Goal: Task Accomplishment & Management: Manage account settings

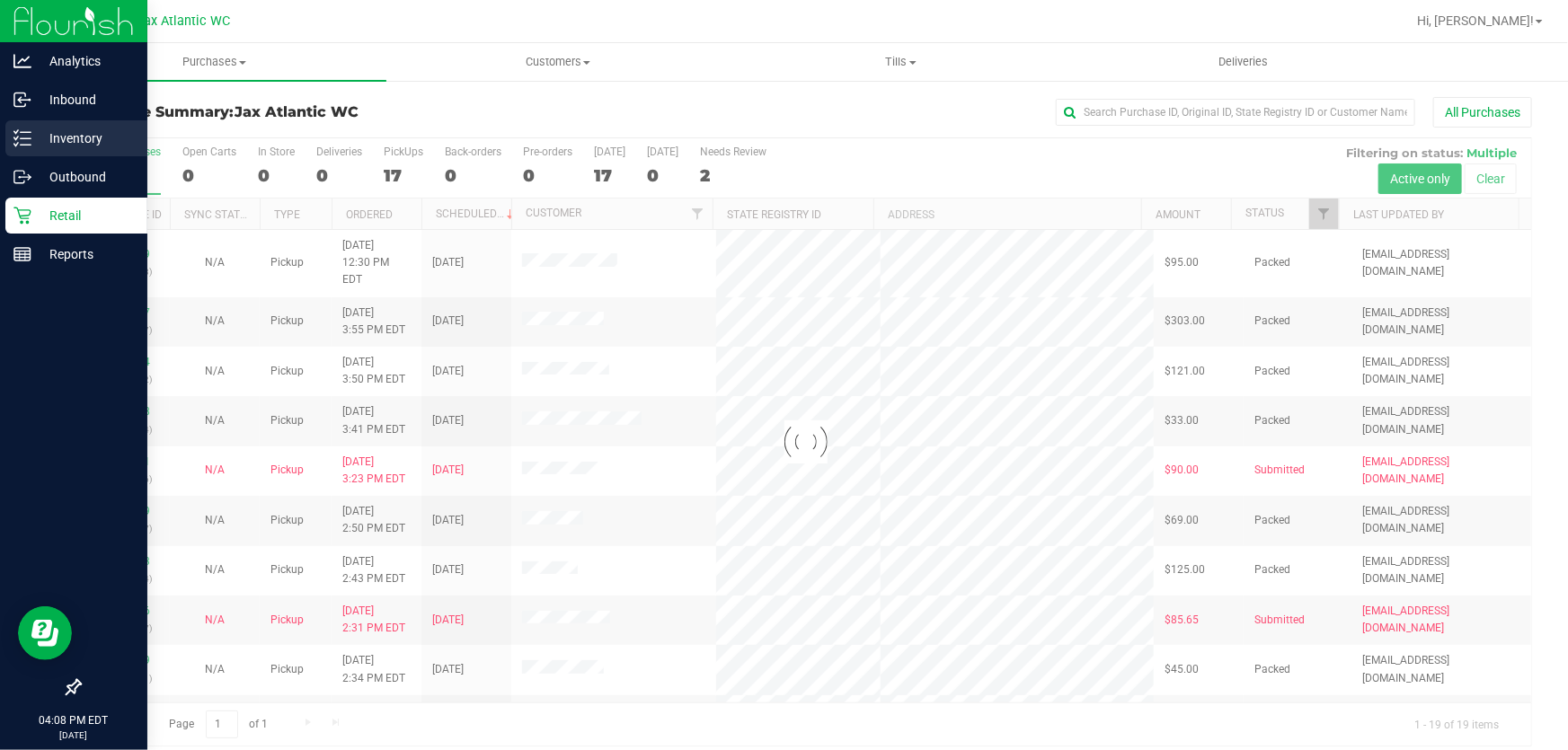
click at [41, 135] on p "Inventory" at bounding box center [85, 138] width 108 height 22
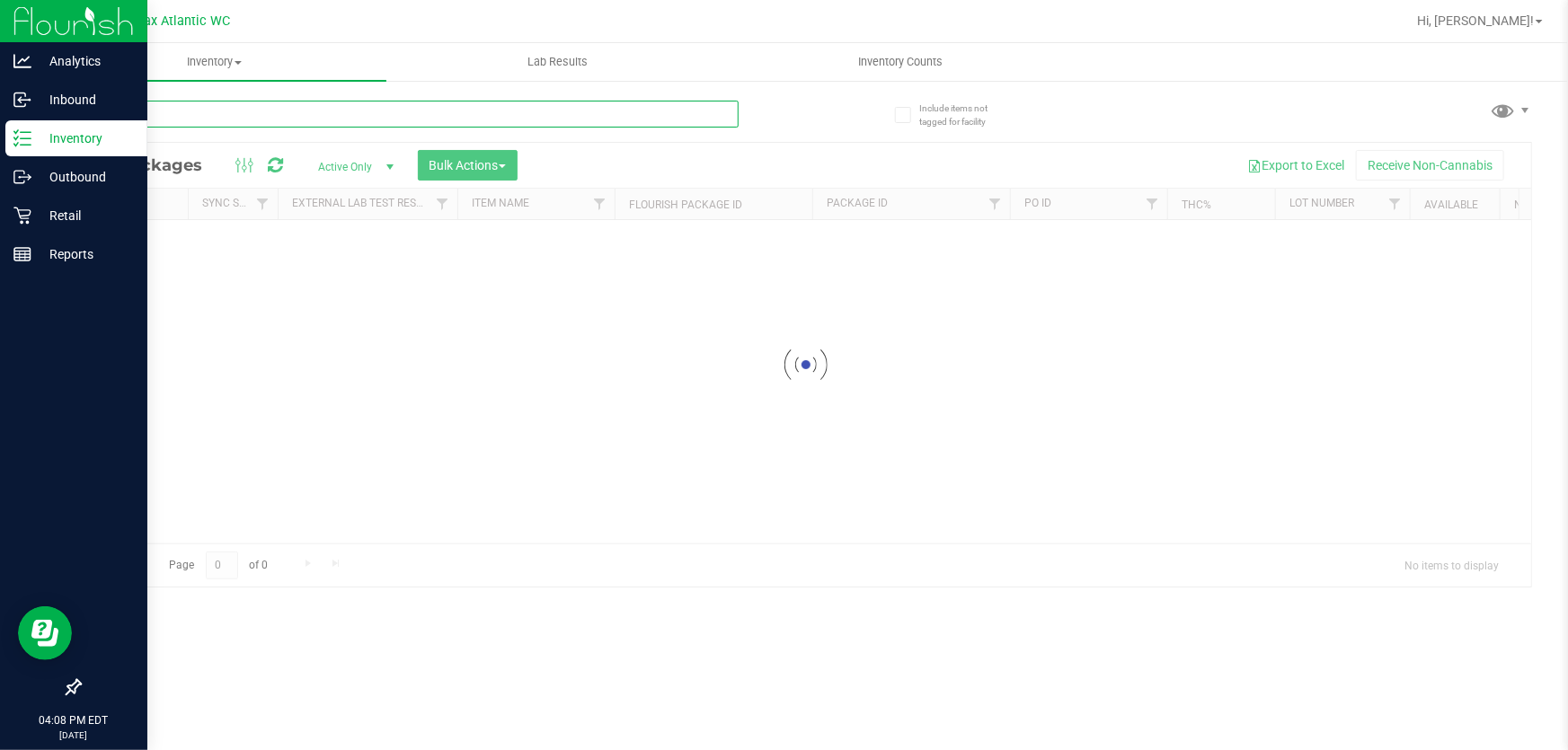
click at [212, 109] on input "text" at bounding box center [408, 114] width 660 height 27
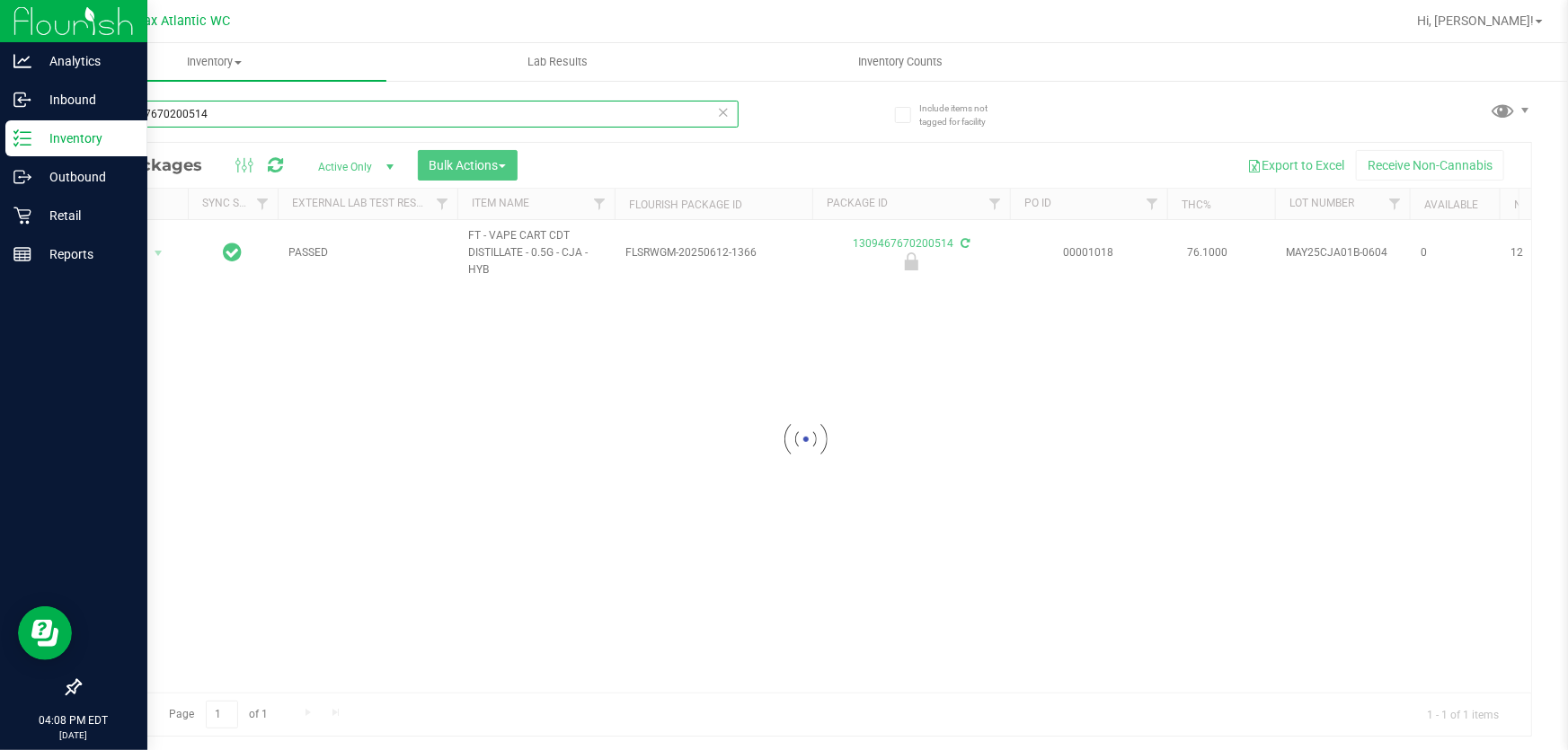
type input "1309467670200514"
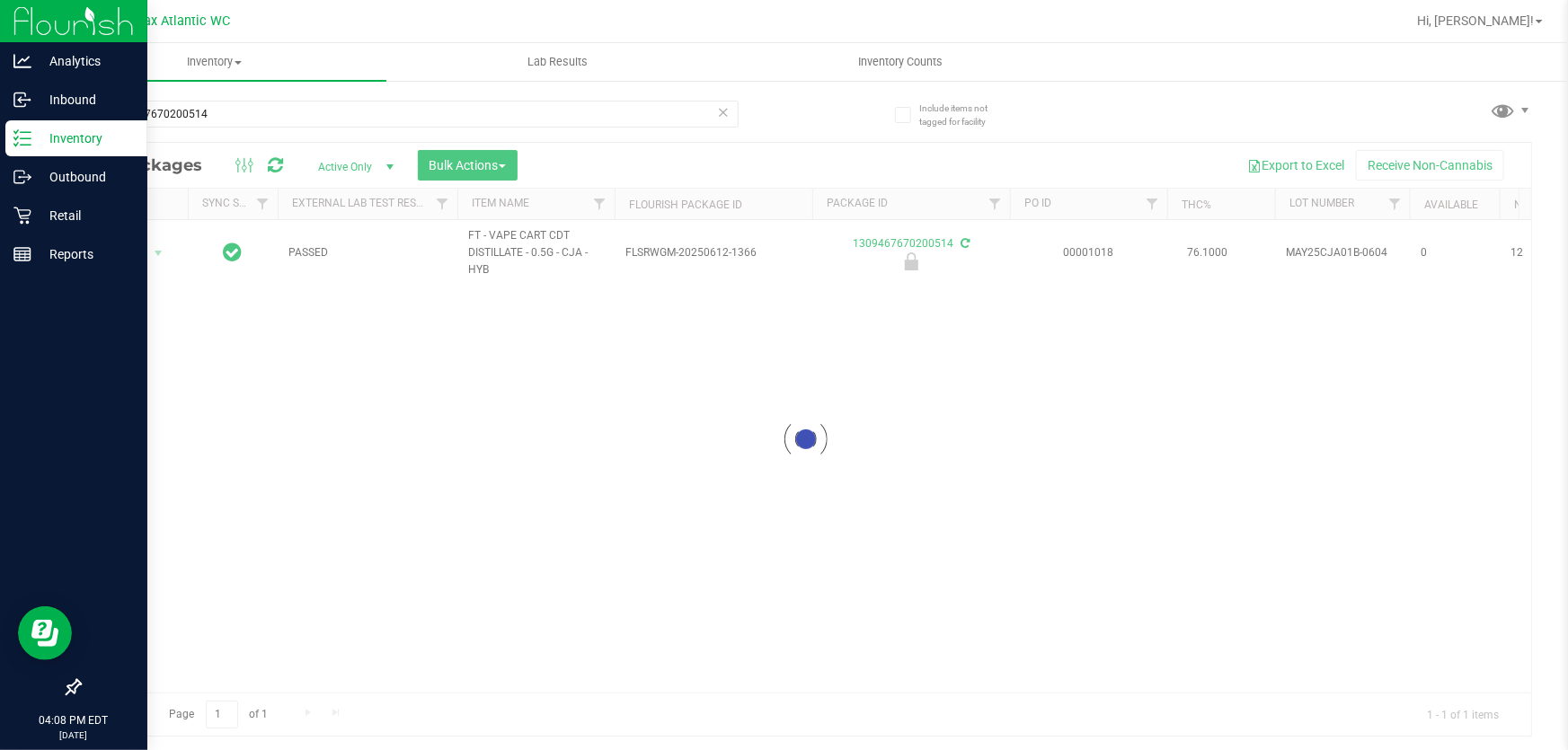
click at [150, 257] on div at bounding box center [805, 439] width 1451 height 593
click at [126, 256] on span "Action" at bounding box center [122, 253] width 49 height 25
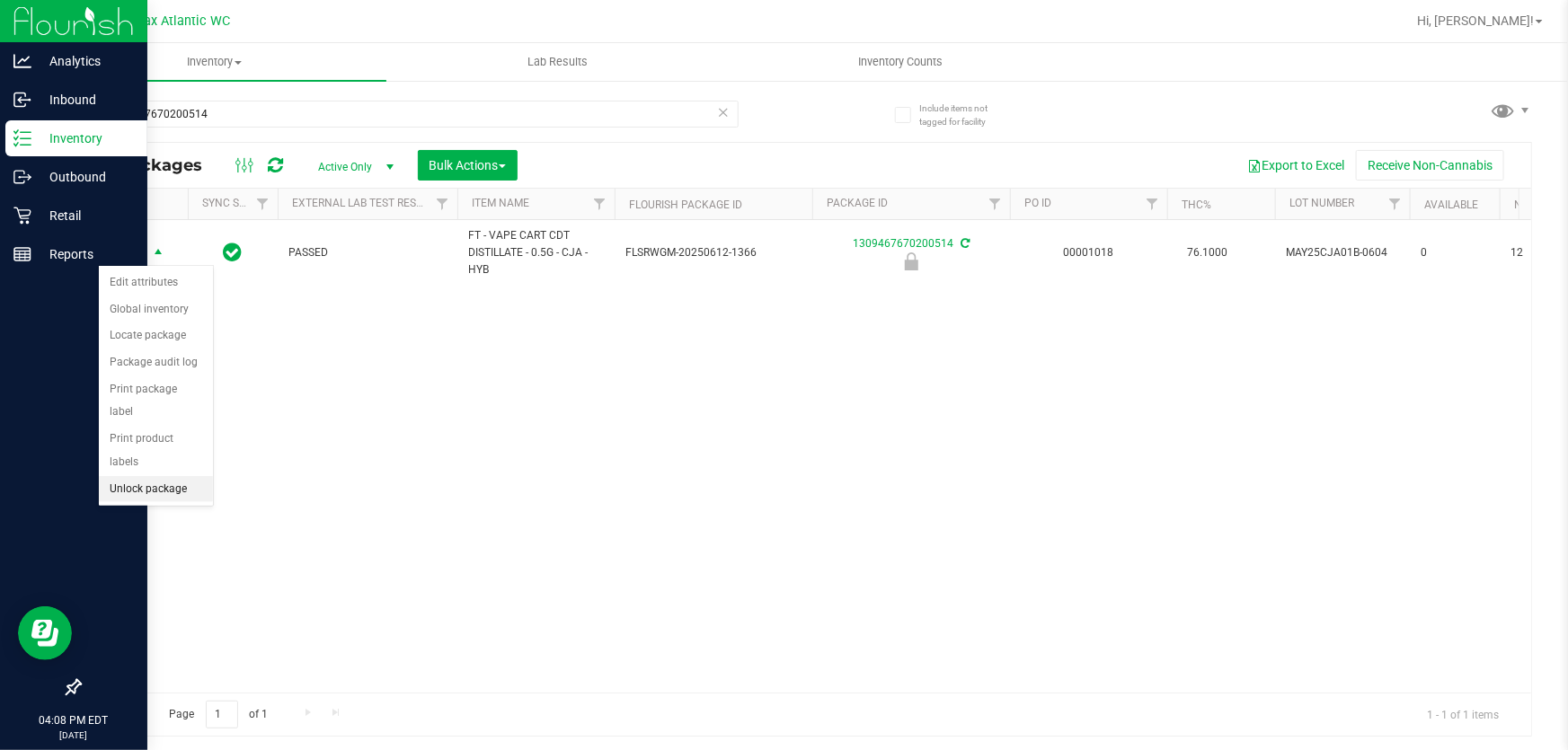
click at [152, 476] on li "Unlock package" at bounding box center [156, 489] width 114 height 27
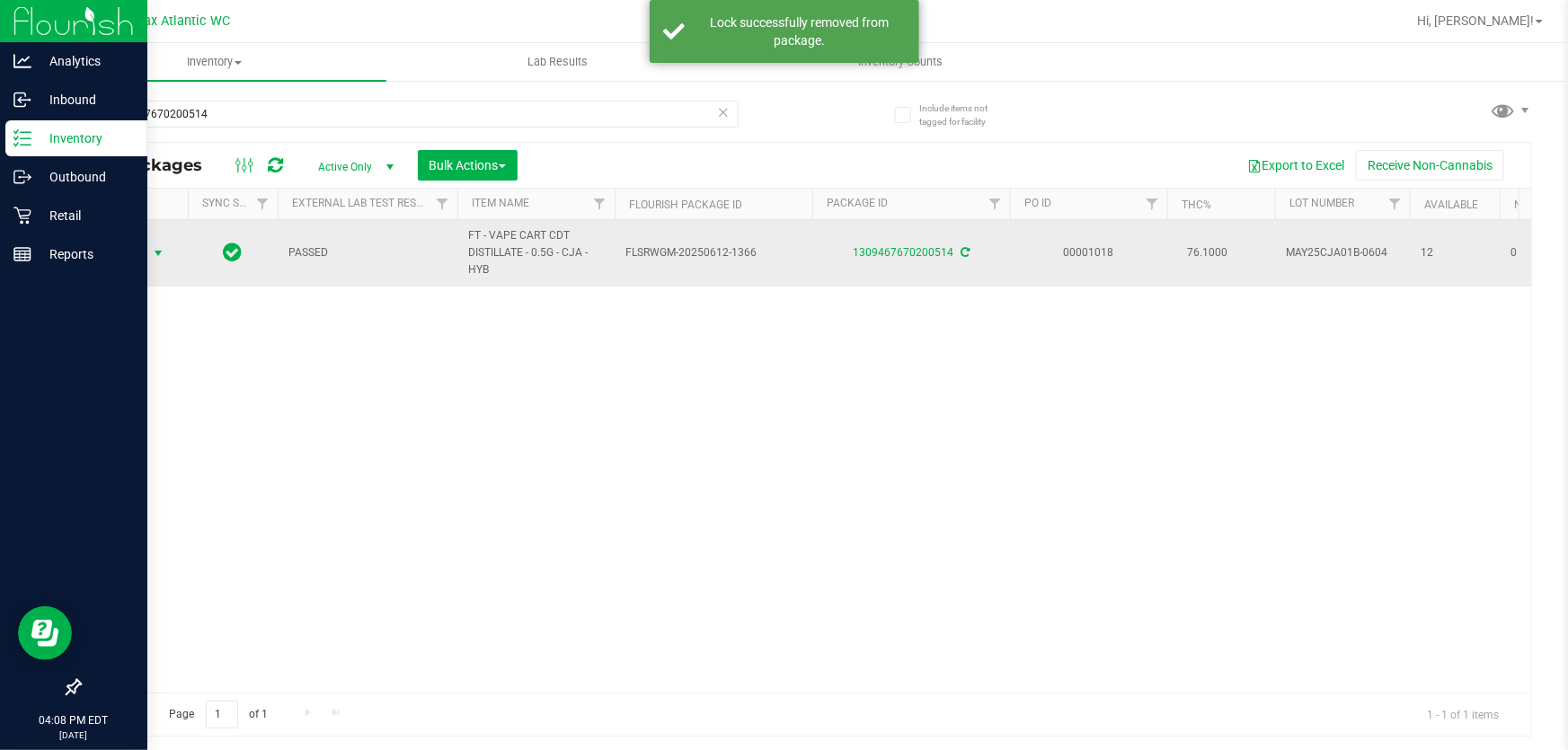
click at [109, 247] on span "Action" at bounding box center [122, 253] width 49 height 25
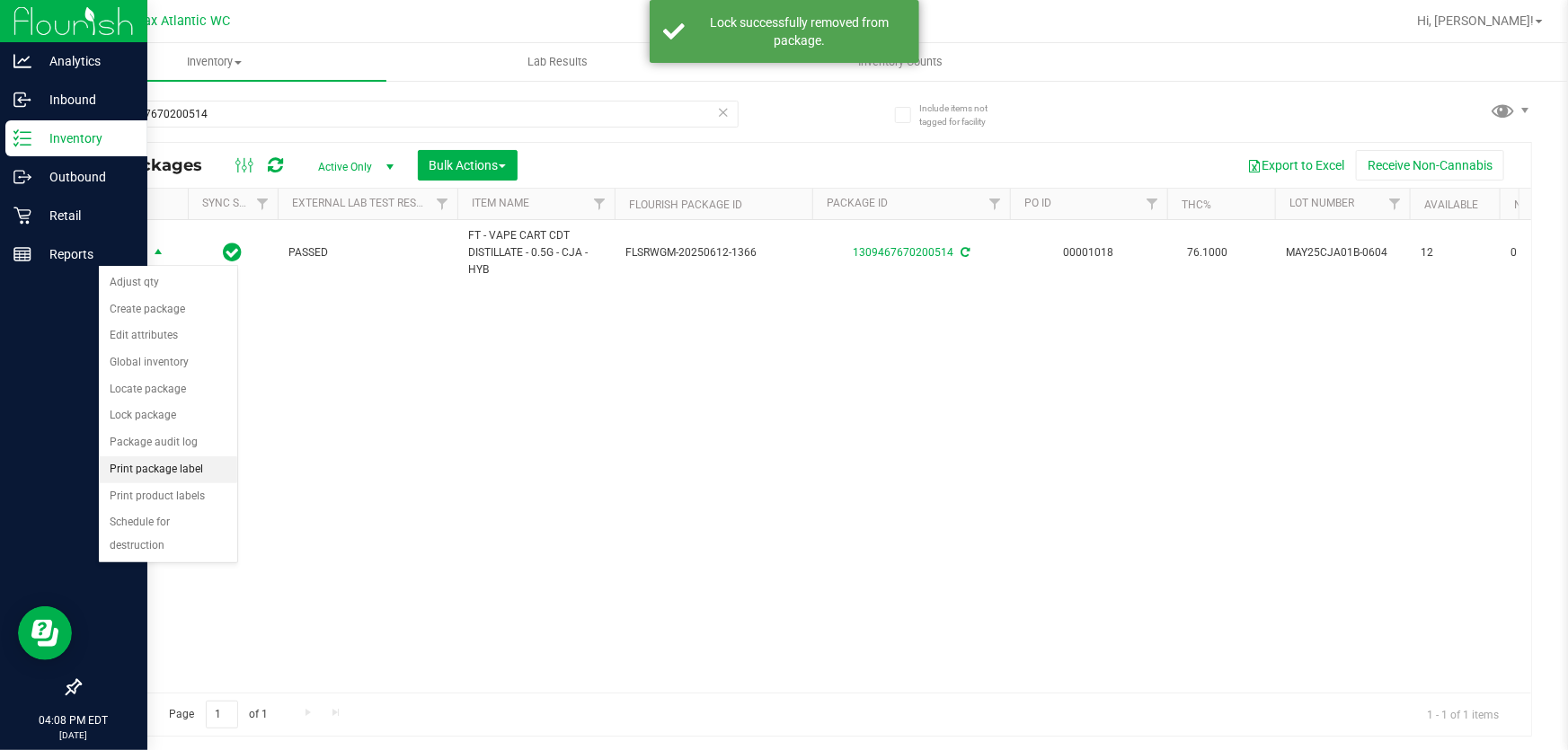
click at [169, 459] on li "Print package label" at bounding box center [168, 469] width 138 height 27
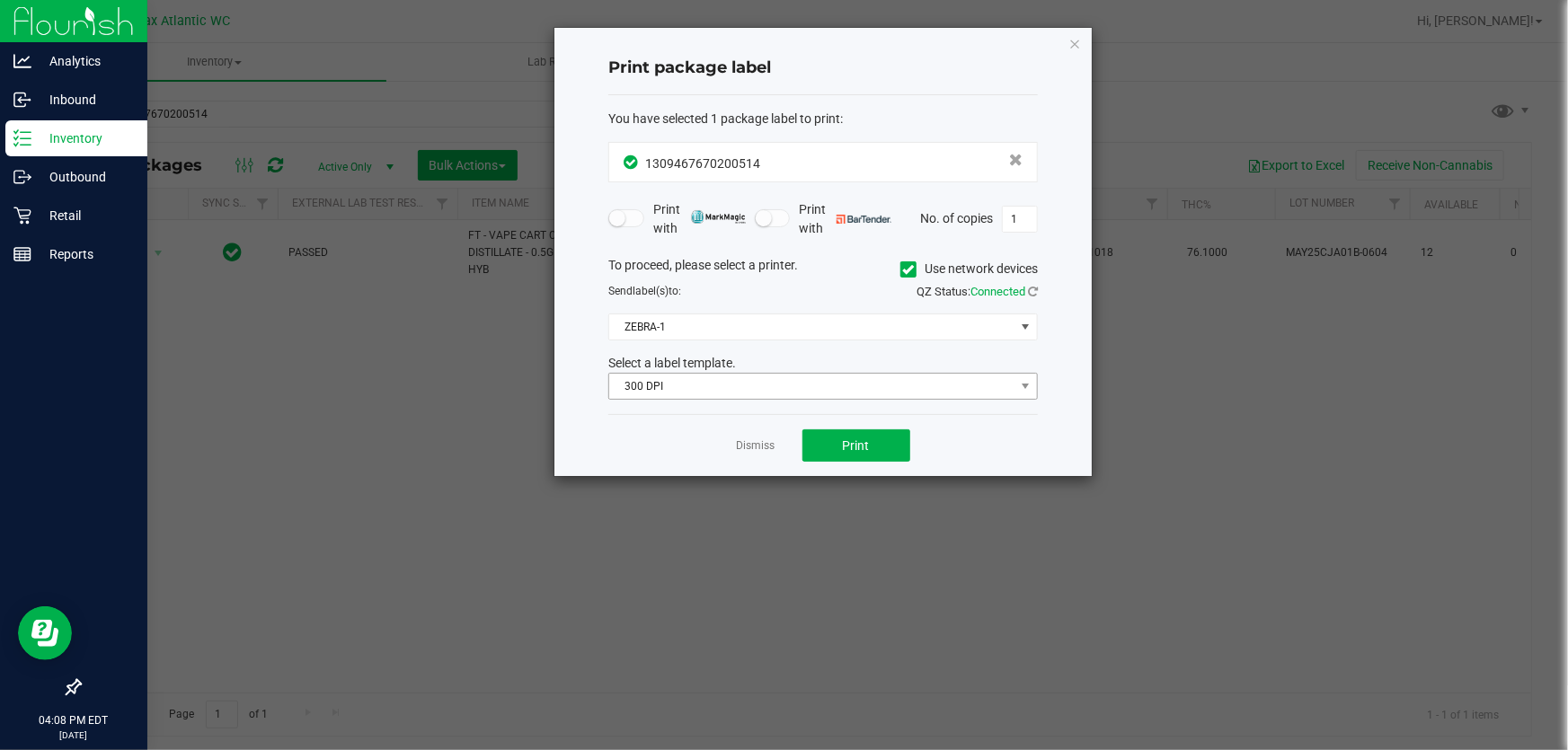
click at [774, 375] on div "Select a label template. 300 DPI" at bounding box center [823, 377] width 456 height 46
click at [779, 383] on span "300 DPI" at bounding box center [812, 386] width 406 height 25
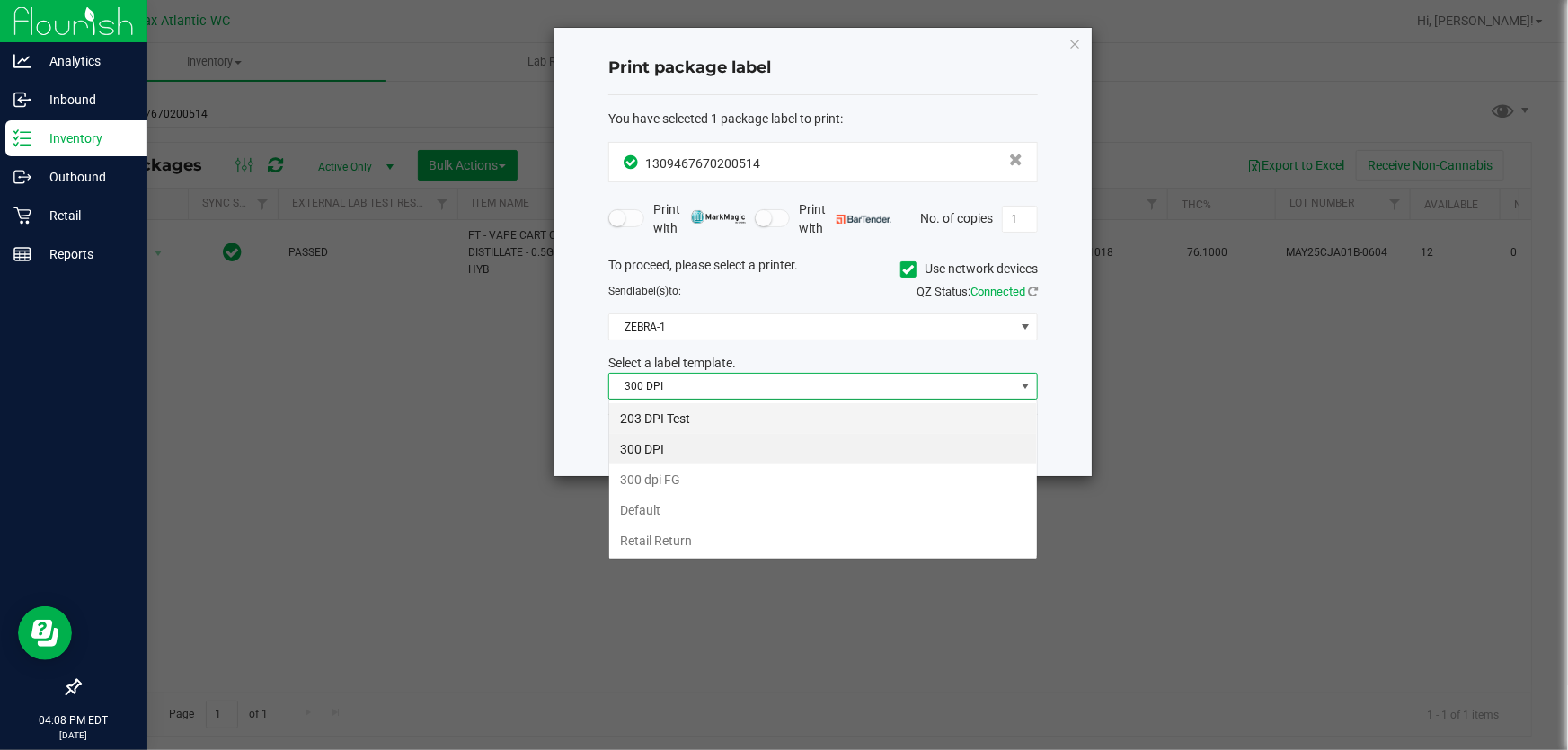
scroll to position [27, 429]
click at [764, 414] on li "203 DPI Test" at bounding box center [823, 419] width 427 height 30
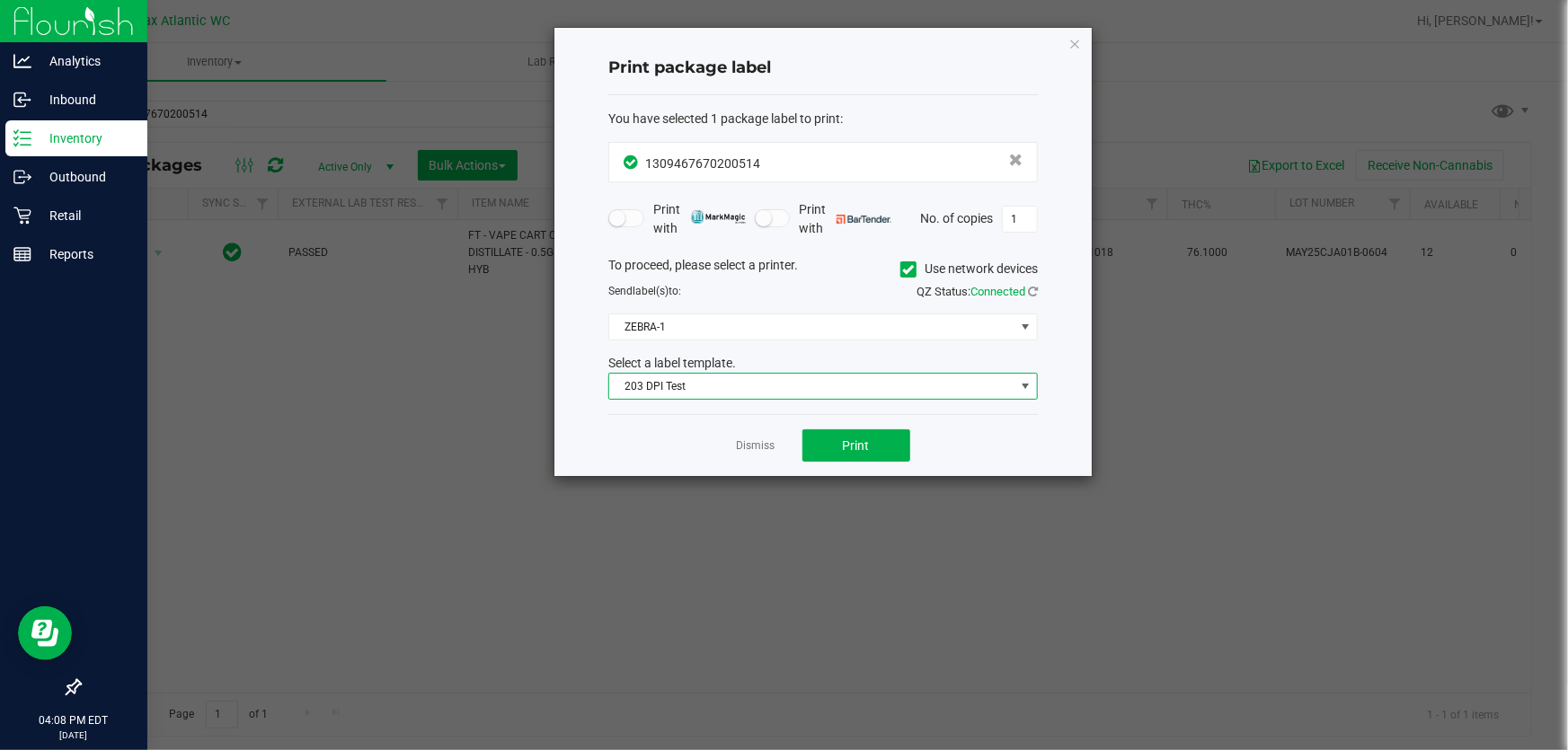
click at [758, 306] on div "To proceed, please select a printer. Use network devices Send label(s) to: QZ S…" at bounding box center [823, 328] width 429 height 145
click at [760, 319] on span "ZEBRA-1" at bounding box center [812, 326] width 406 height 25
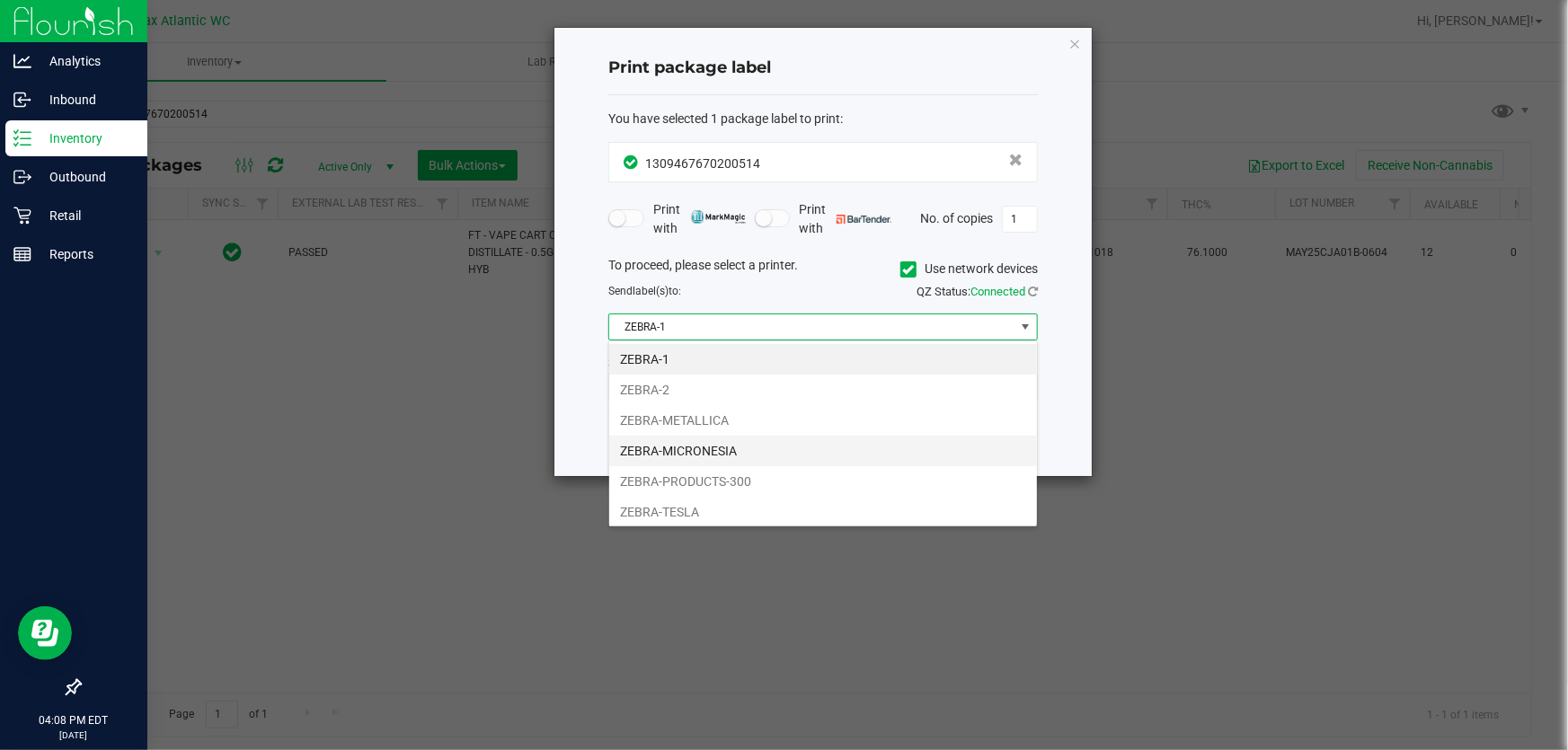
click at [756, 448] on li "ZEBRA-MICRONESIA" at bounding box center [823, 451] width 427 height 30
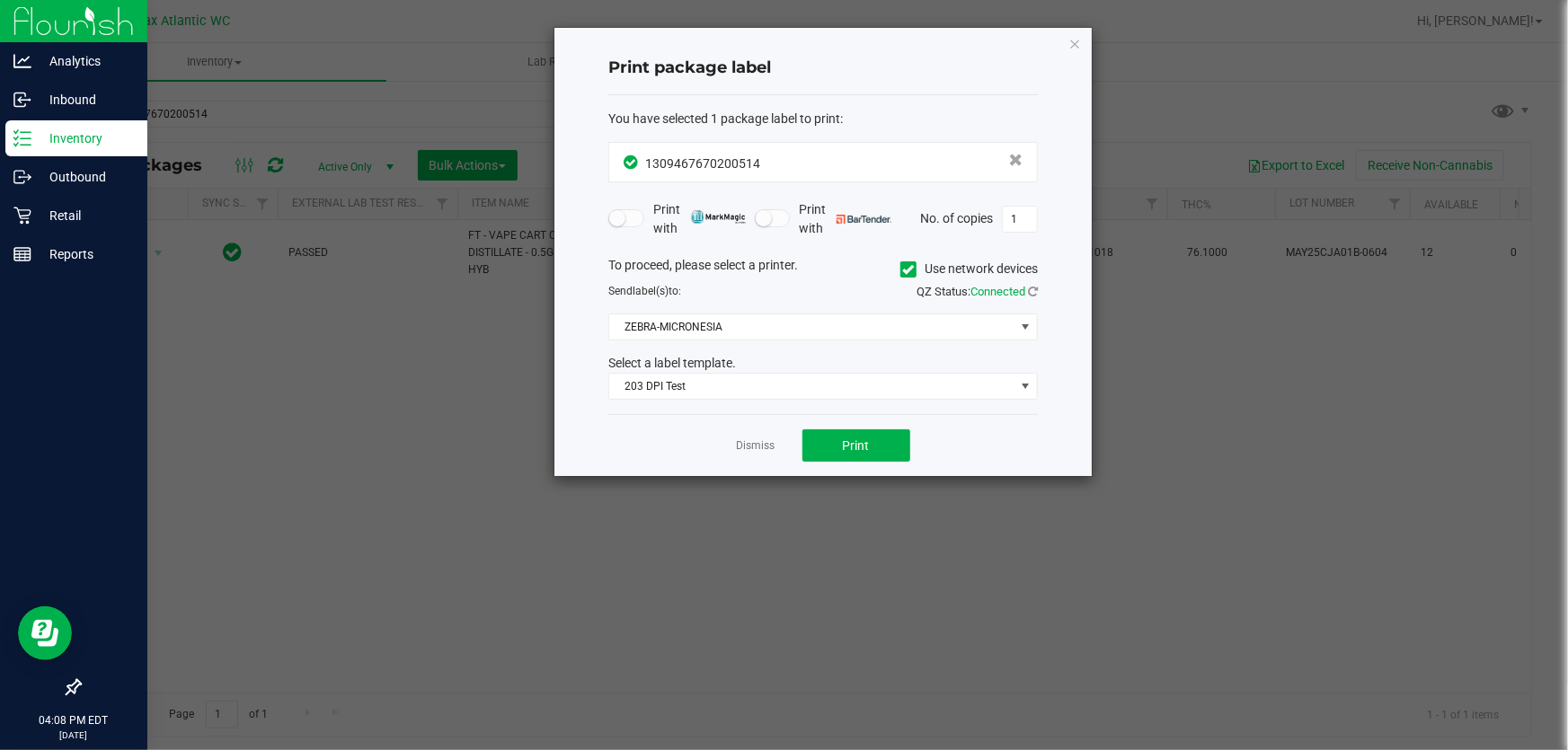
click at [831, 424] on div "Dismiss Print" at bounding box center [823, 444] width 429 height 62
drag, startPoint x: 840, startPoint y: 464, endPoint x: 835, endPoint y: 453, distance: 12.1
click at [839, 465] on div "Dismiss Print" at bounding box center [823, 444] width 429 height 62
click at [822, 440] on button "Print" at bounding box center [856, 445] width 108 height 32
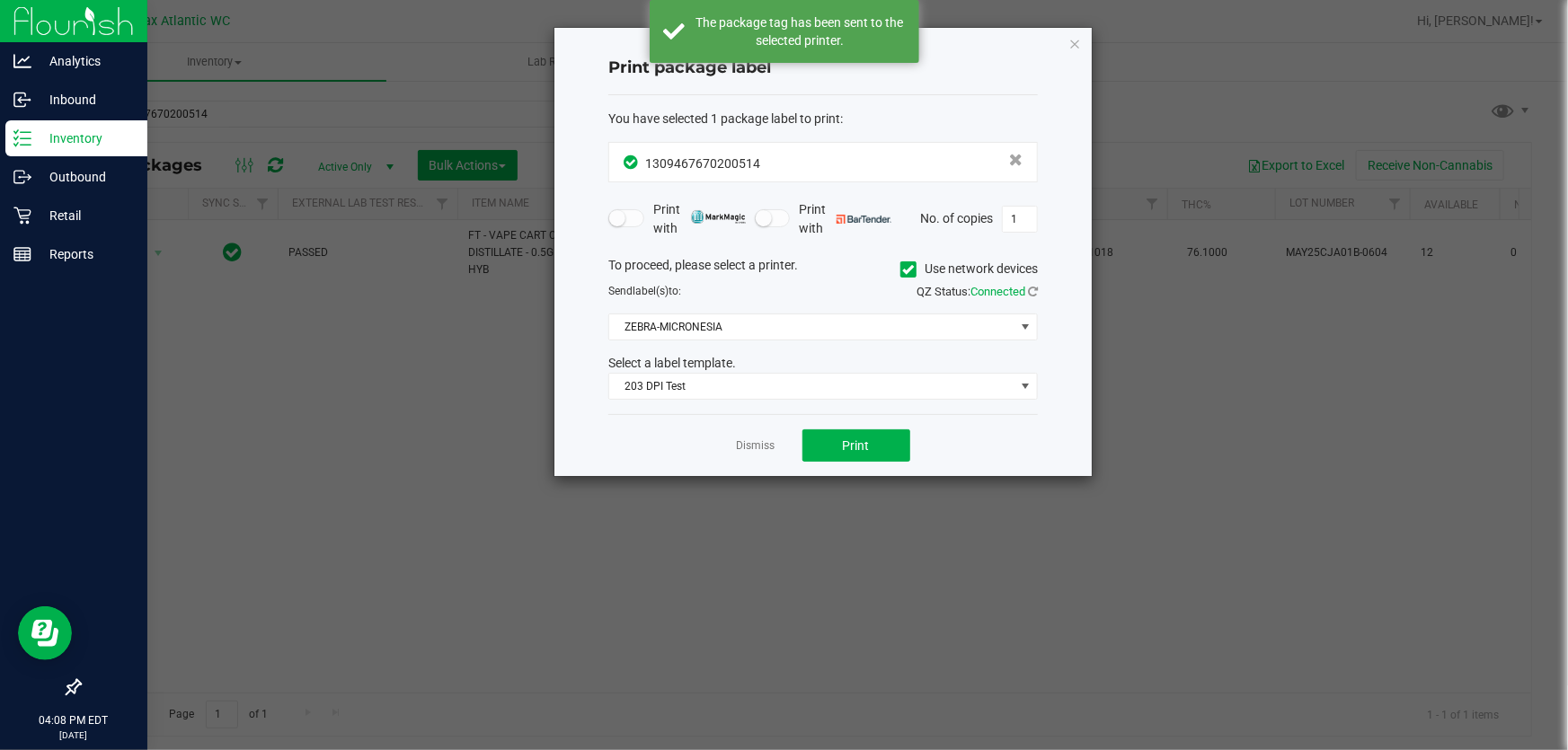
click at [758, 442] on link "Dismiss" at bounding box center [756, 446] width 39 height 15
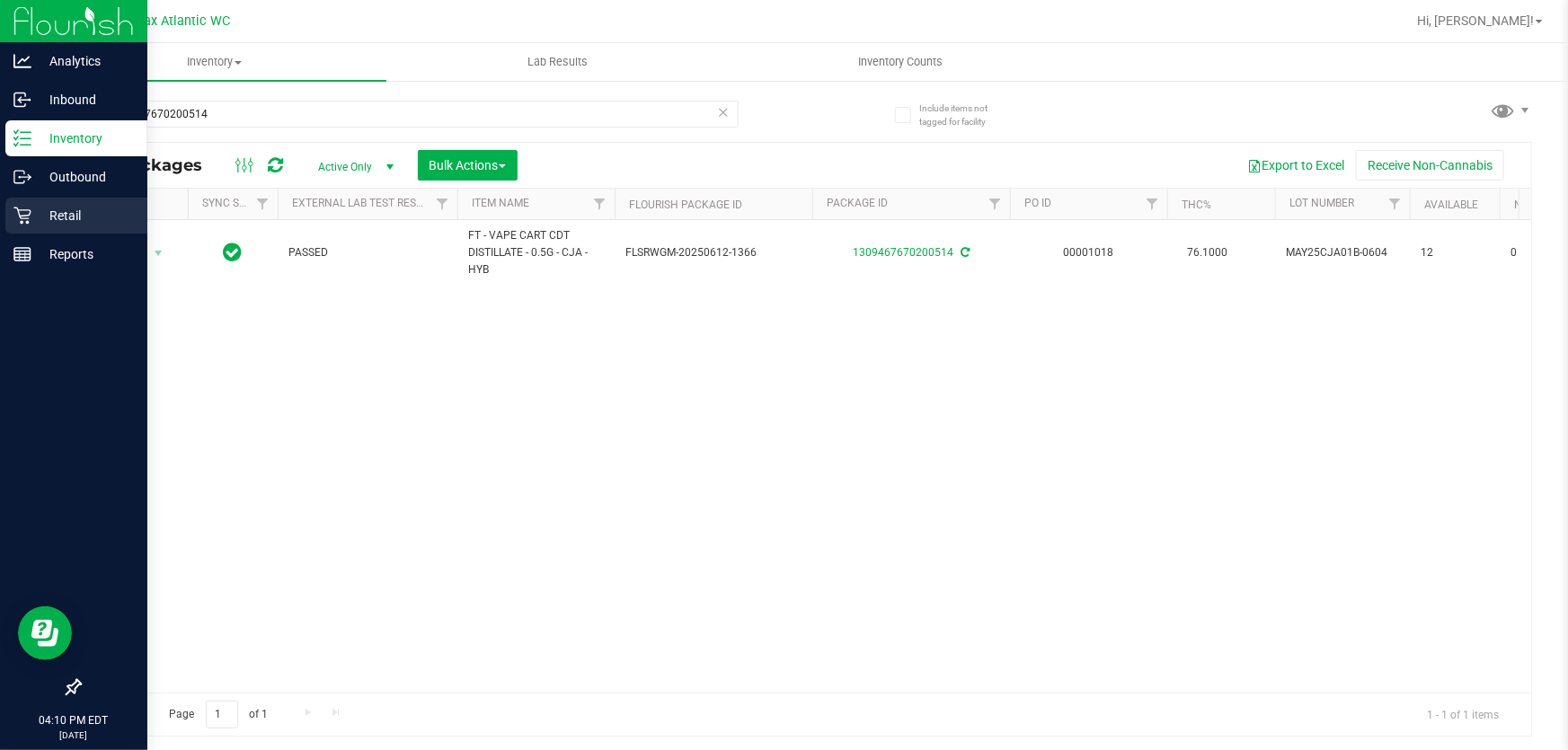
click at [38, 207] on p "Retail" at bounding box center [85, 215] width 108 height 22
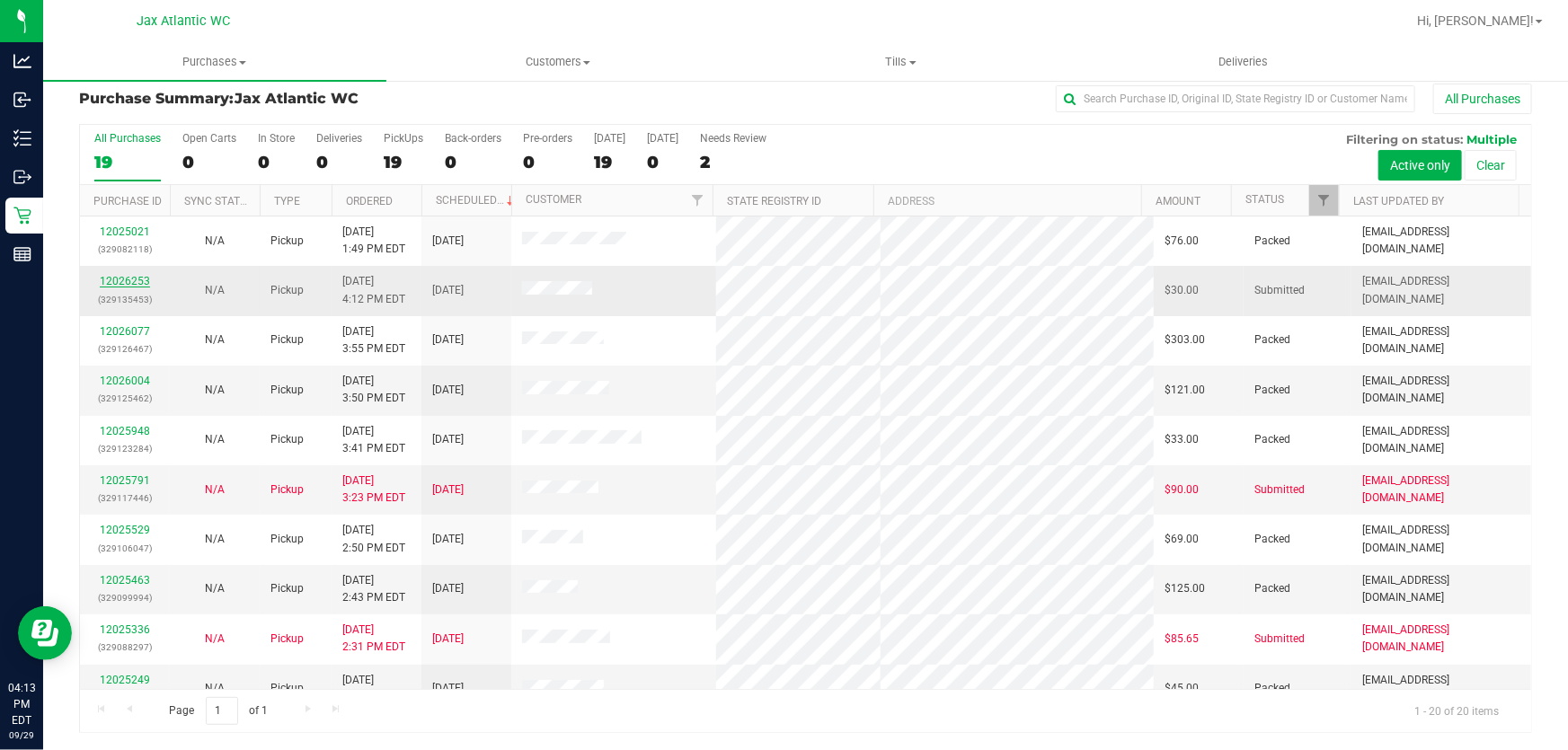
click at [137, 275] on link "12026253" at bounding box center [125, 281] width 50 height 12
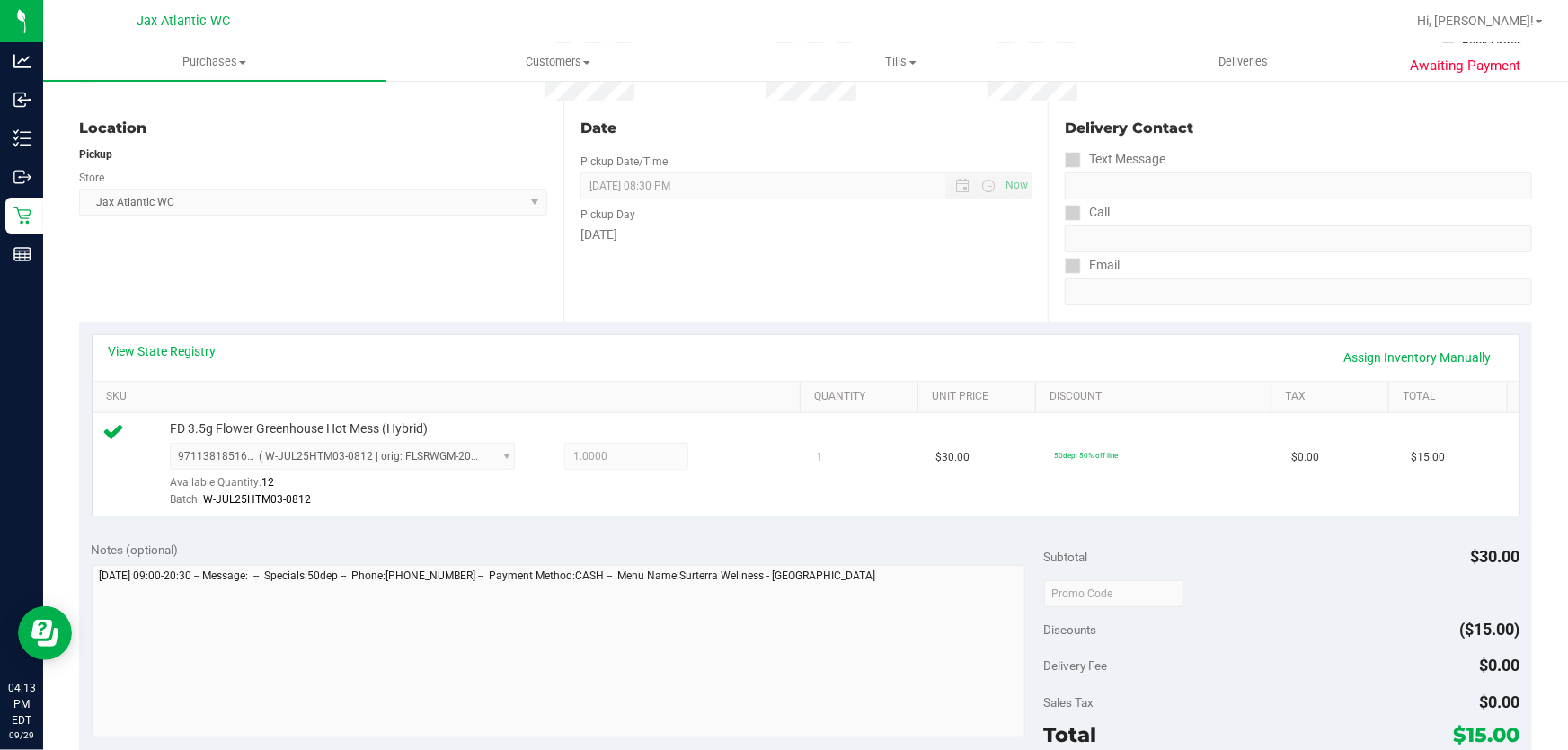
scroll to position [407, 0]
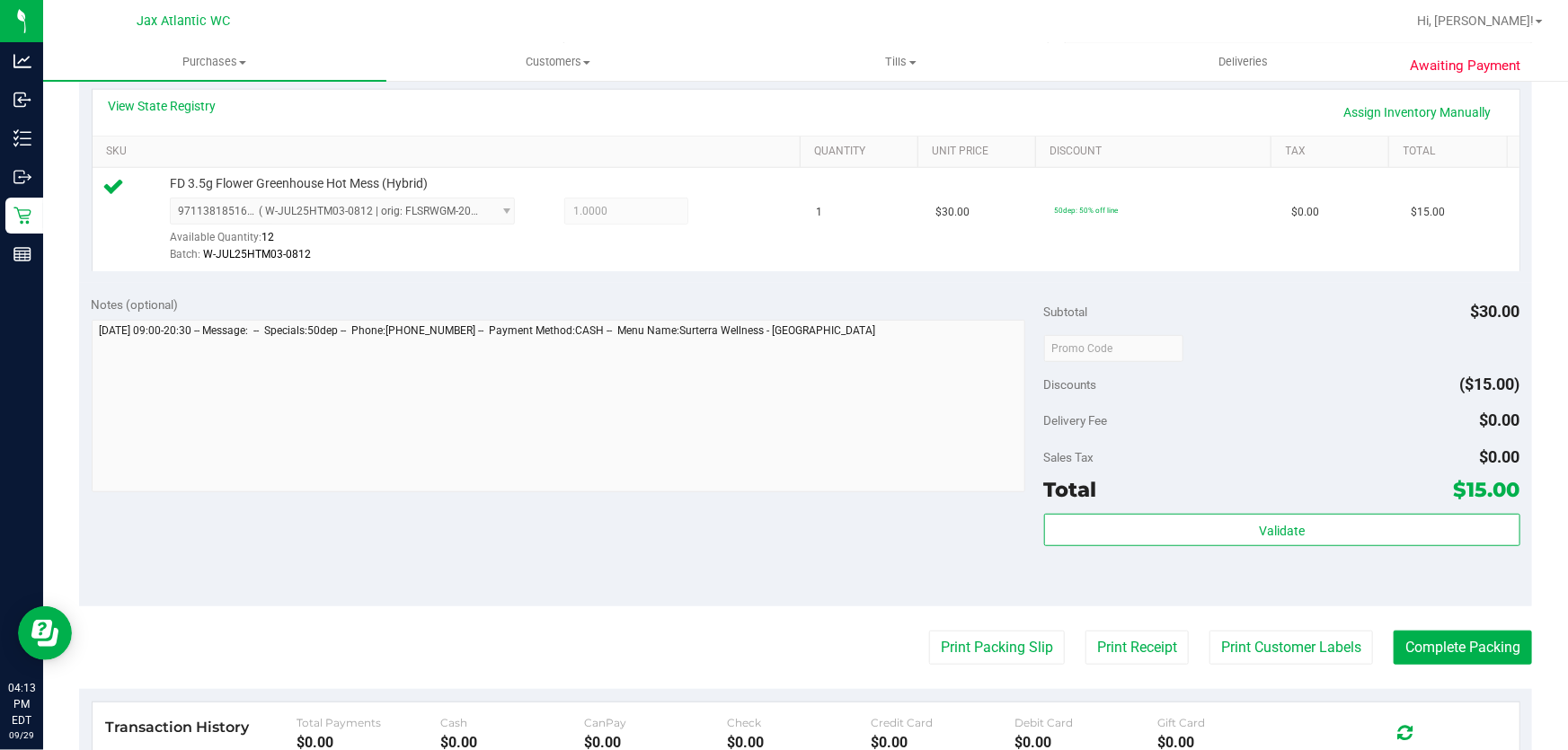
click at [997, 629] on purchase-details "Back Edit Purchase Cancel Purchase View Profile # 12026253 BioTrack ID: - Submi…" at bounding box center [805, 356] width 1453 height 1335
click at [1006, 637] on button "Print Packing Slip" at bounding box center [997, 647] width 136 height 34
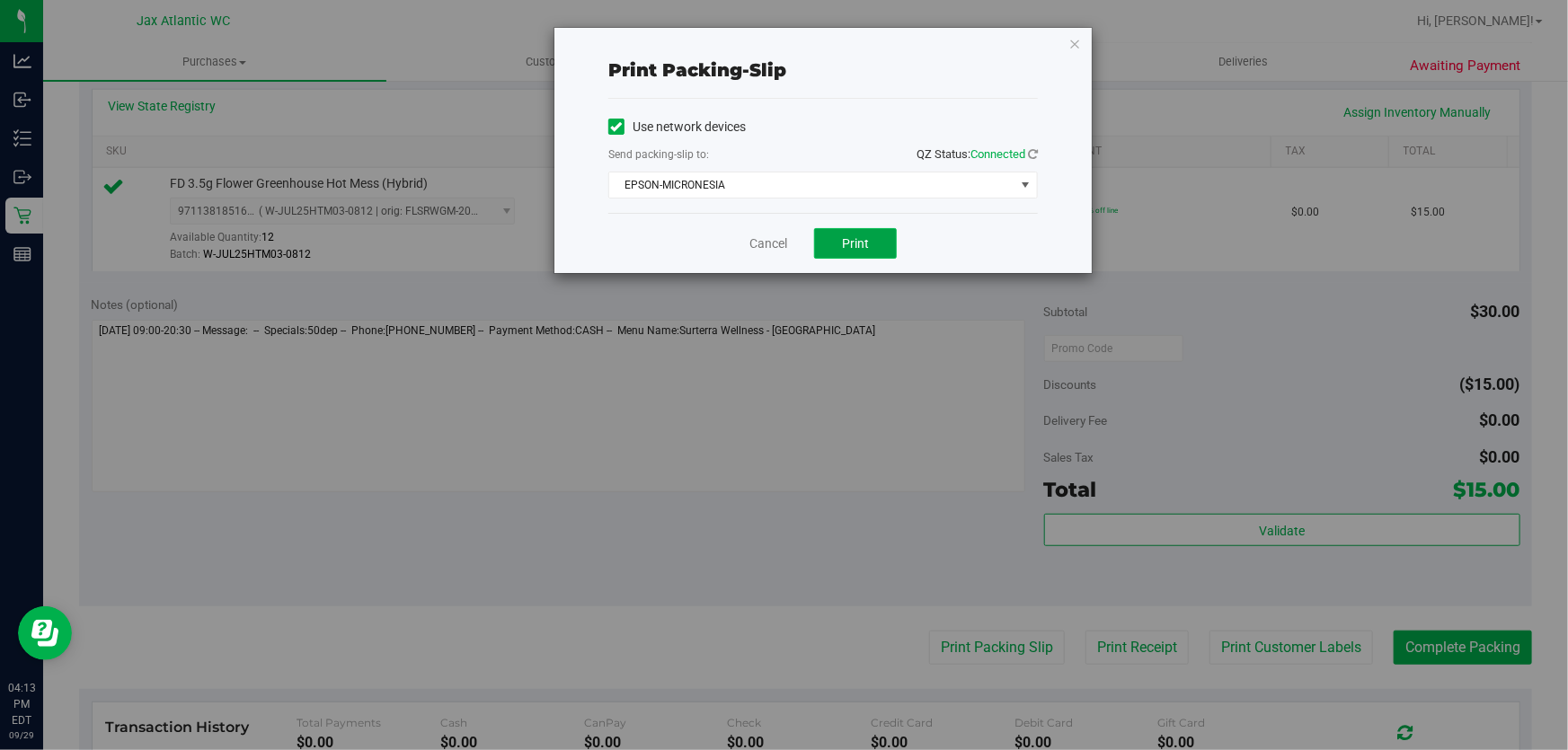
click at [861, 249] on span "Print" at bounding box center [855, 243] width 27 height 14
click at [768, 252] on div "Cancel Print" at bounding box center [823, 243] width 429 height 60
click at [777, 246] on link "Cancel" at bounding box center [768, 244] width 38 height 19
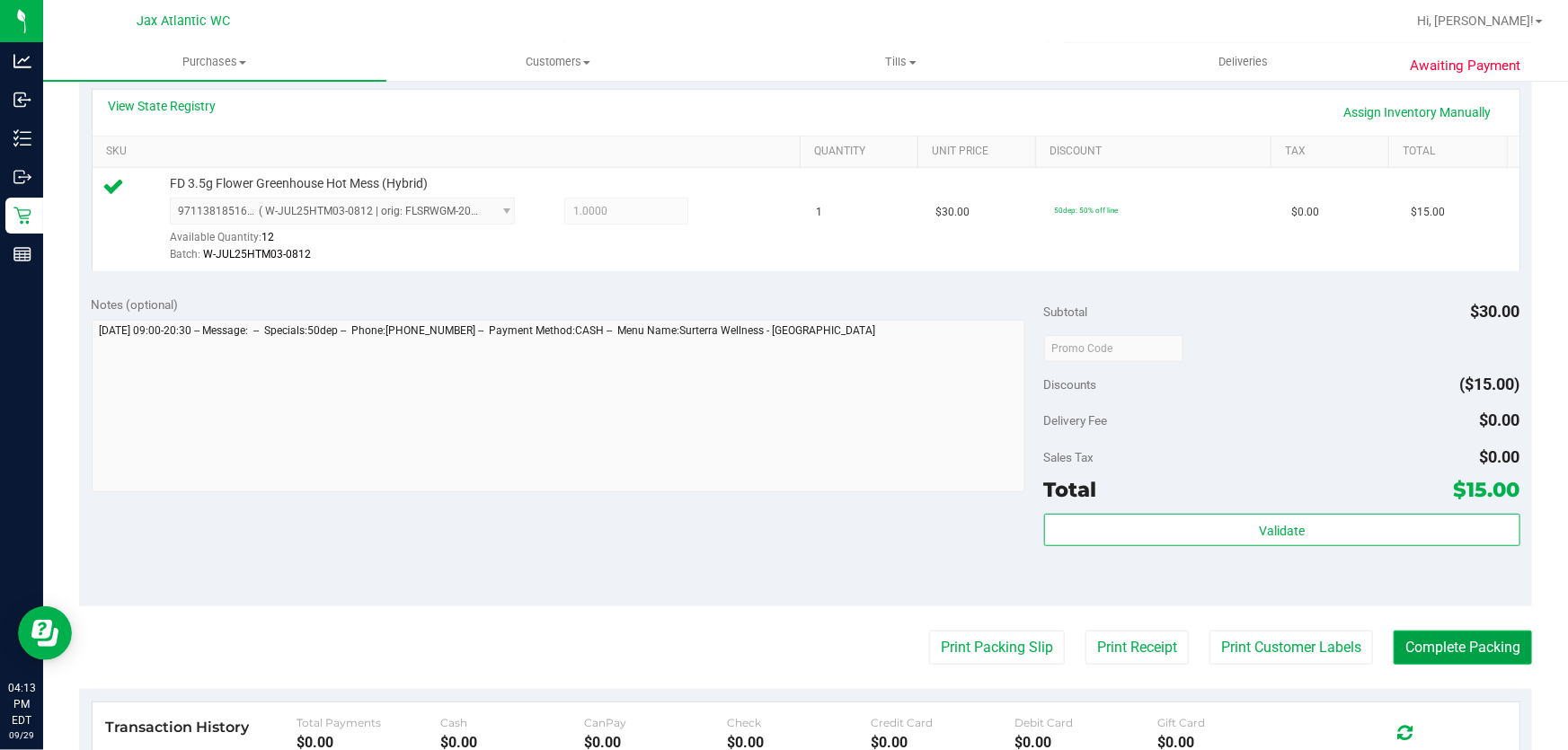
drag, startPoint x: 1474, startPoint y: 632, endPoint x: 1482, endPoint y: 650, distance: 19.7
click at [1477, 646] on button "Complete Packing" at bounding box center [1462, 647] width 138 height 34
